Goal: Information Seeking & Learning: Learn about a topic

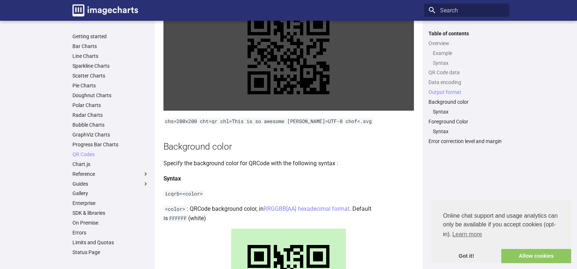
scroll to position [801, 0]
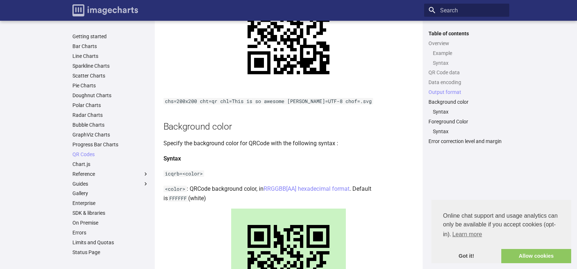
click at [105, 9] on img "Image-Charts documentation" at bounding box center [105, 10] width 66 height 12
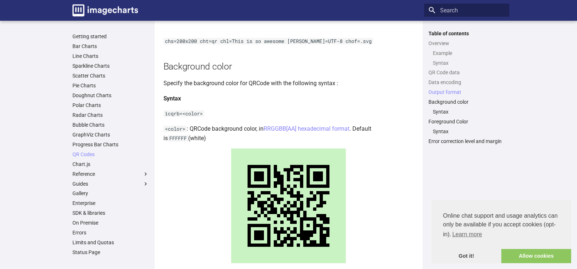
scroll to position [850, 0]
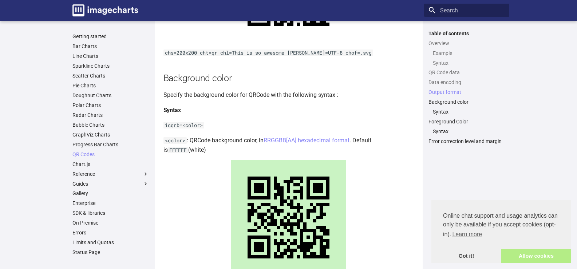
click at [534, 262] on link "Allow cookies" at bounding box center [537, 256] width 70 height 15
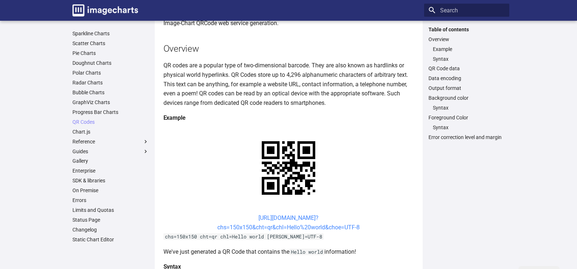
scroll to position [0, 0]
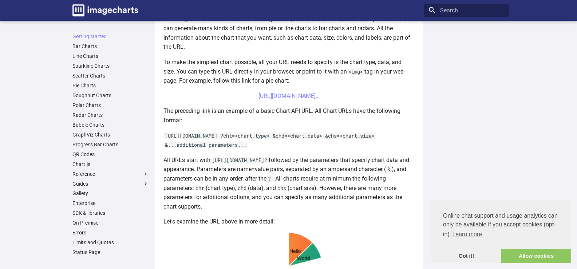
scroll to position [219, 0]
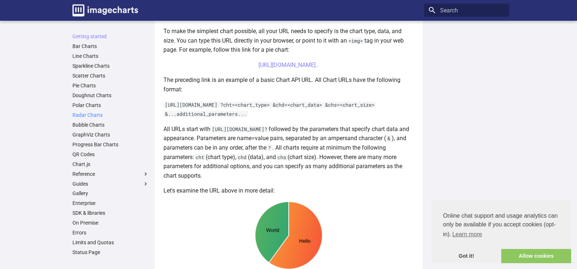
click at [72, 118] on link "Radar Charts" at bounding box center [110, 115] width 76 height 7
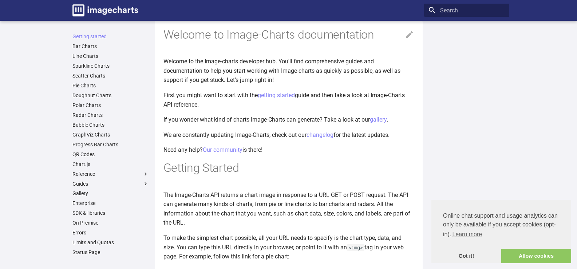
scroll to position [0, 0]
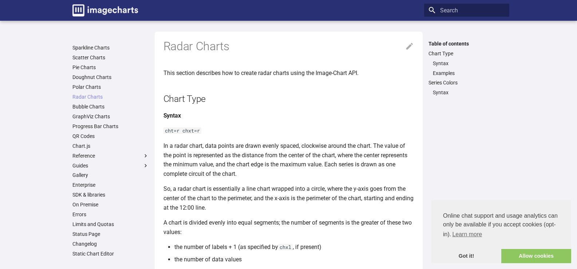
scroll to position [53, 0]
click at [72, 143] on link "Chart.js" at bounding box center [110, 146] width 76 height 7
